Goal: Navigation & Orientation: Go to known website

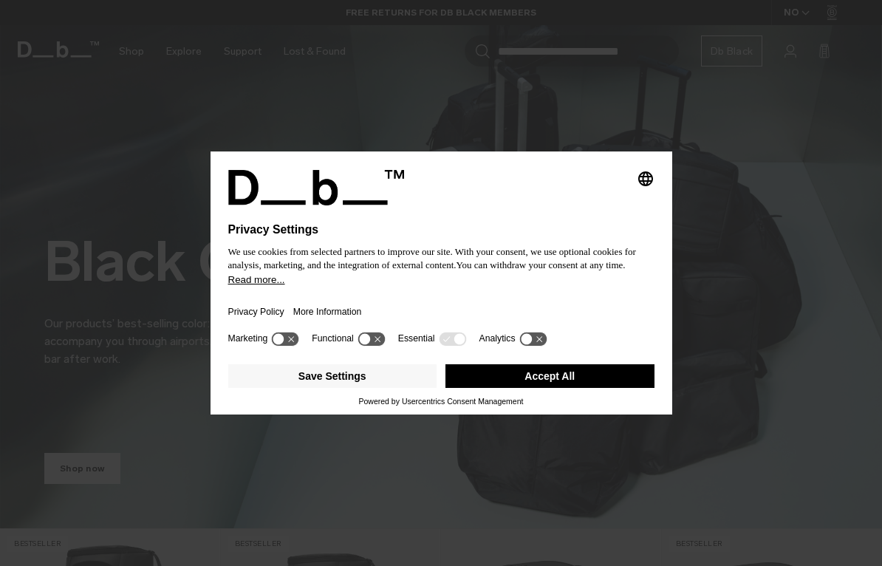
click at [319, 385] on button "Save Settings" at bounding box center [332, 376] width 209 height 24
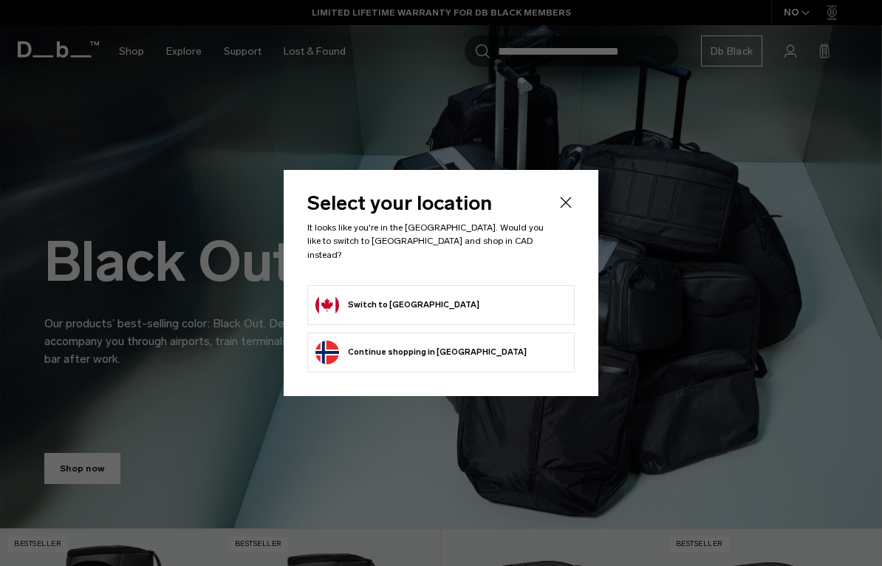
click at [398, 297] on button "Switch to Canada" at bounding box center [397, 305] width 164 height 24
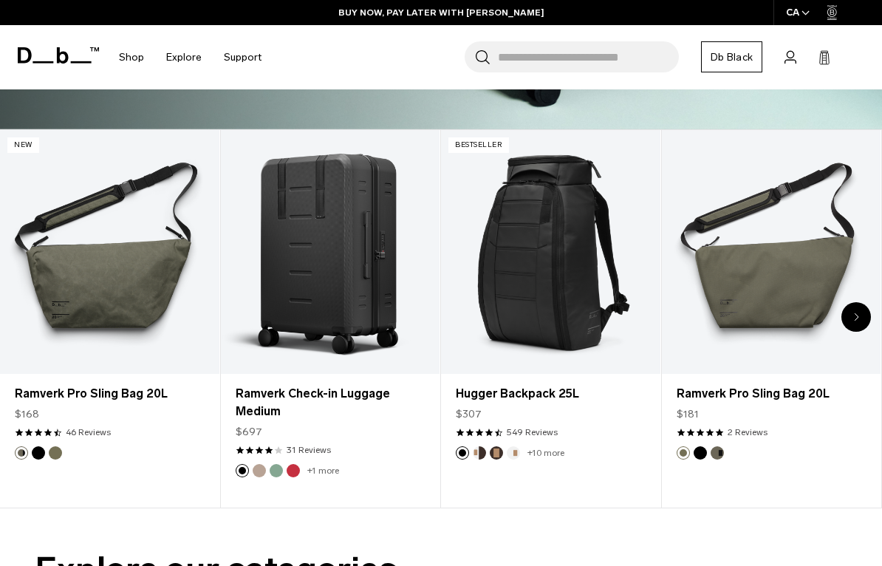
scroll to position [435, 0]
